Goal: Find specific page/section: Find specific page/section

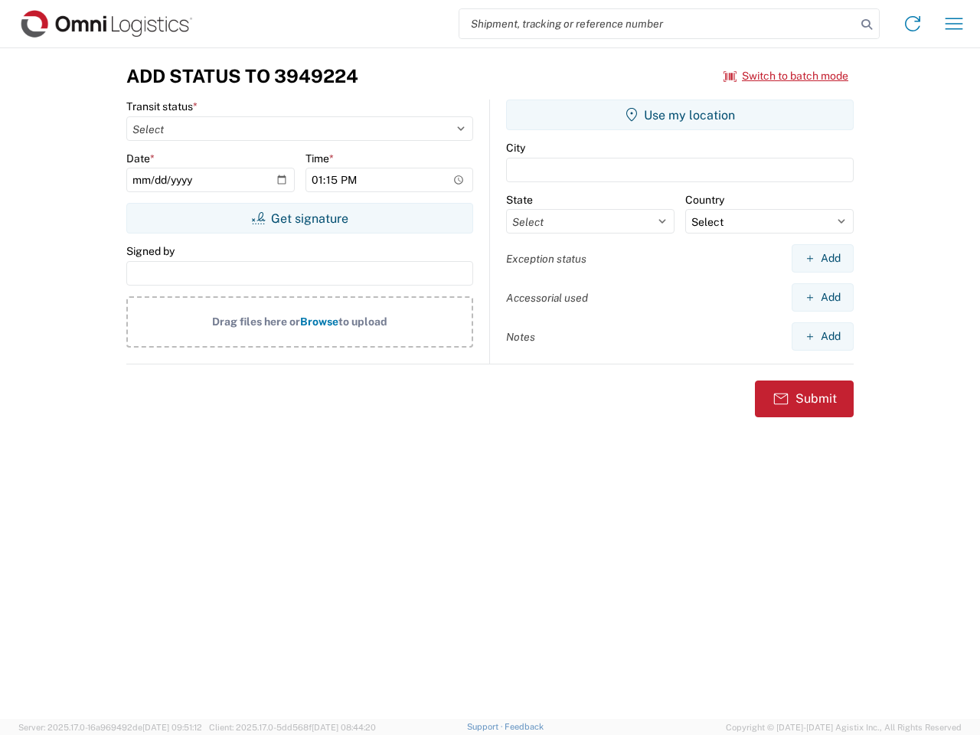
click at [658, 24] on input "search" at bounding box center [657, 23] width 397 height 29
click at [867, 25] on icon at bounding box center [866, 24] width 21 height 21
click at [913, 24] on icon at bounding box center [913, 23] width 25 height 25
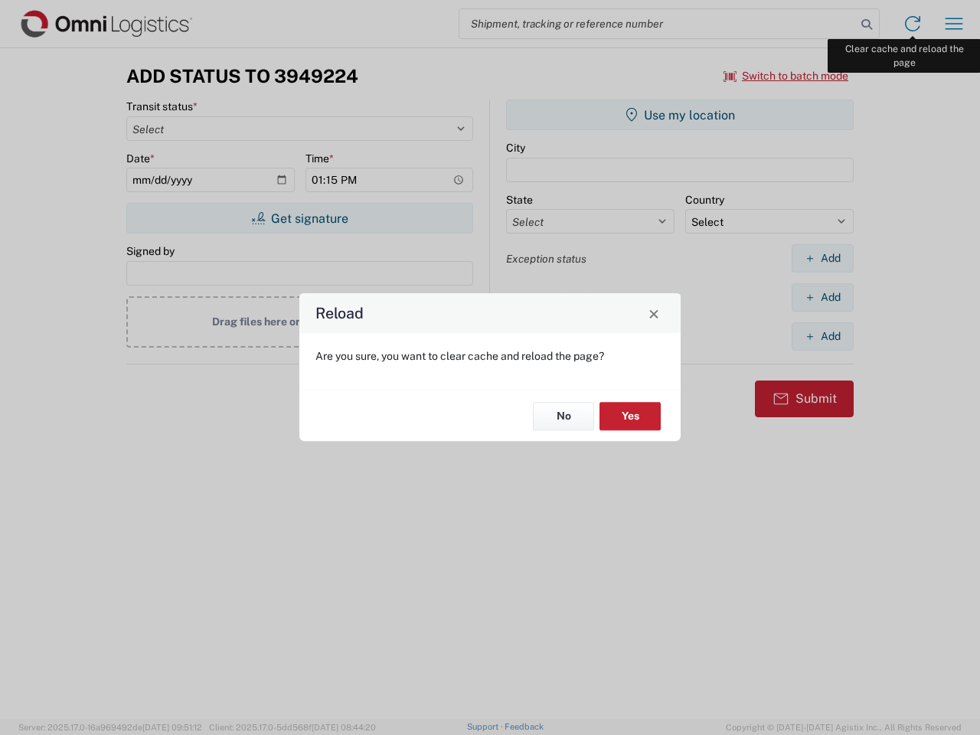
click at [954, 24] on div "Reload Are you sure, you want to clear cache and reload the page? No Yes" at bounding box center [490, 367] width 980 height 735
click at [786, 76] on div "Reload Are you sure, you want to clear cache and reload the page? No Yes" at bounding box center [490, 367] width 980 height 735
click at [299, 218] on div "Reload Are you sure, you want to clear cache and reload the page? No Yes" at bounding box center [490, 367] width 980 height 735
click at [680, 115] on div "Reload Are you sure, you want to clear cache and reload the page? No Yes" at bounding box center [490, 367] width 980 height 735
click at [822, 258] on div "Reload Are you sure, you want to clear cache and reload the page? No Yes" at bounding box center [490, 367] width 980 height 735
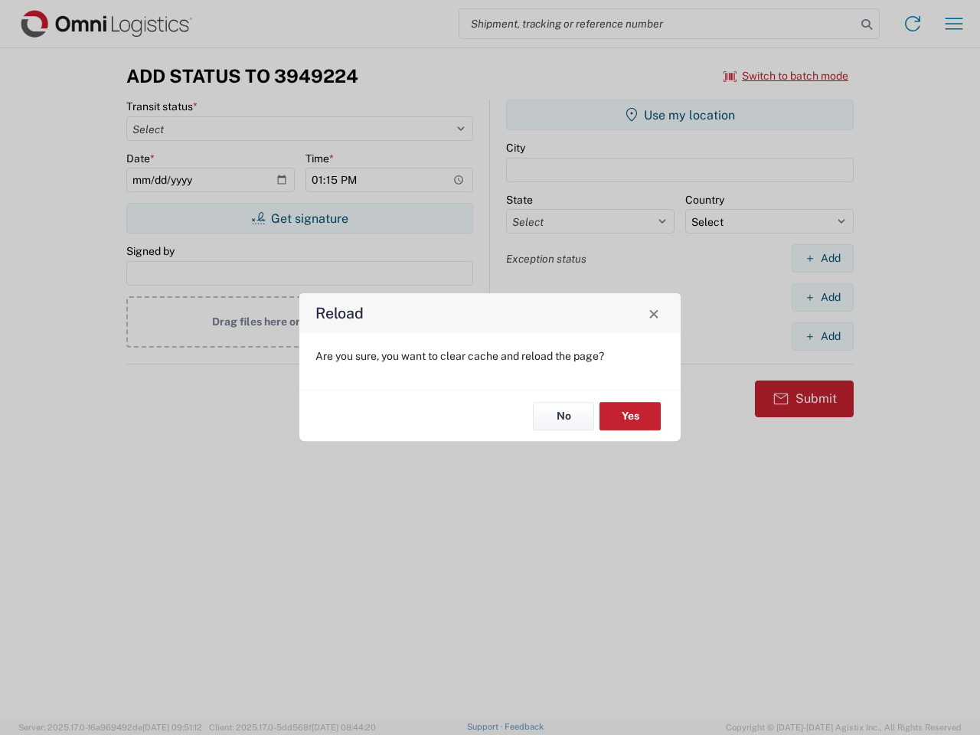
click at [822, 297] on div "Reload Are you sure, you want to clear cache and reload the page? No Yes" at bounding box center [490, 367] width 980 height 735
click at [822, 336] on div "Reload Are you sure, you want to clear cache and reload the page? No Yes" at bounding box center [490, 367] width 980 height 735
